Goal: Transaction & Acquisition: Obtain resource

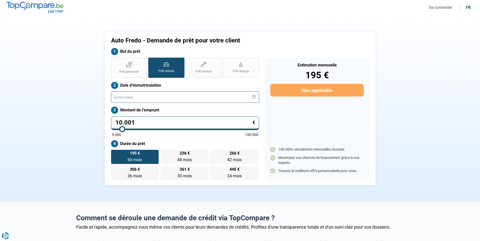
click at [114, 97] on input "text" at bounding box center [185, 97] width 148 height 11
click at [56, 91] on section "Auto Fredo - Demande de prêt pour votre client But du prêt Prêt personnel Prêt …" at bounding box center [240, 108] width 480 height 187
click at [120, 100] on input "text" at bounding box center [185, 97] width 148 height 11
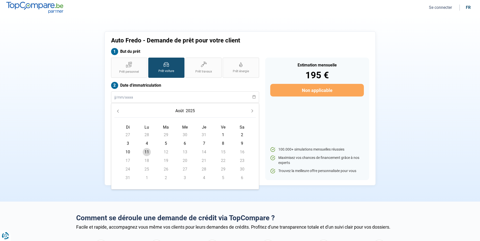
click at [148, 150] on span "11" at bounding box center [147, 152] width 8 height 8
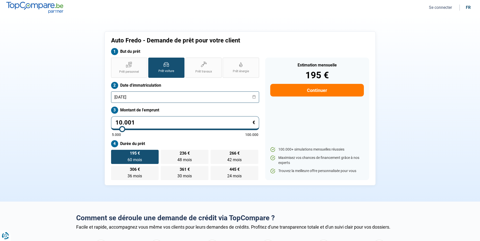
type input "[DATE]"
click at [70, 120] on section "Auto Fredo - Demande de prêt pour votre client But du prêt Prêt personnel Prêt …" at bounding box center [240, 108] width 480 height 187
drag, startPoint x: 157, startPoint y: 119, endPoint x: 101, endPoint y: 122, distance: 55.9
click at [101, 122] on div "Auto Fredo - Demande de prêt pour votre client But du prêt Prêt personnel Prêt …" at bounding box center [240, 108] width 334 height 154
type input "0"
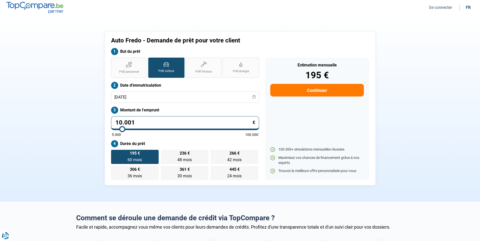
type input "5000"
type input "2"
type input "5000"
type input "0"
type input "5000"
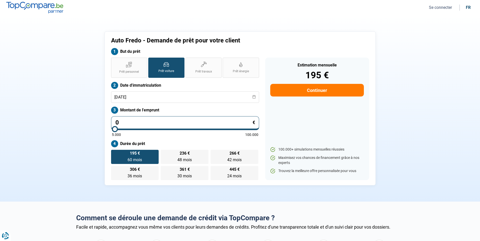
type input "1"
type input "5000"
type input "19"
type input "5000"
type input "199"
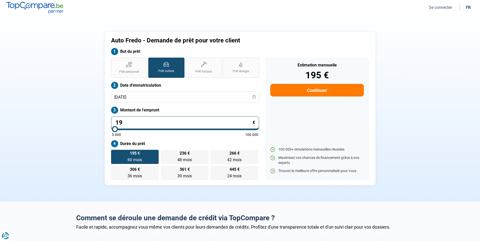
type input "5000"
type input "1.990"
type input "5000"
type input "19.900"
type input "20000"
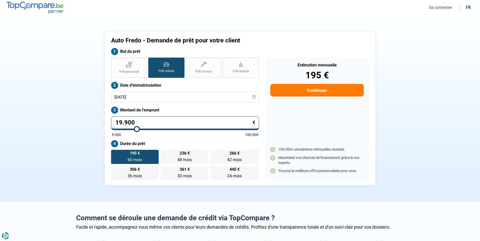
type input "19.900"
type input "20000"
click at [53, 140] on section "Auto Fredo - Demande de prêt pour votre client But du prêt Prêt personnel Prêt …" at bounding box center [240, 108] width 480 height 187
